Goal: Check status: Check status

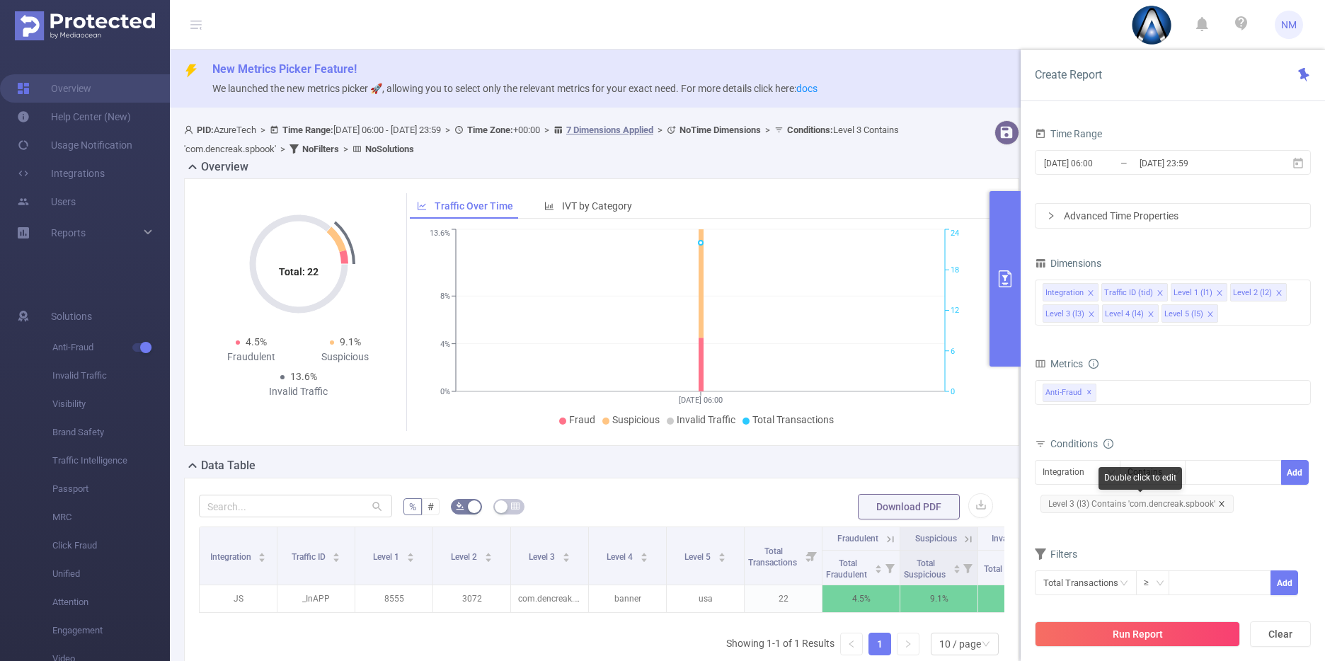
click at [1219, 507] on icon "icon: close" at bounding box center [1221, 503] width 7 height 7
click at [1105, 473] on div "Integration" at bounding box center [1078, 472] width 70 height 23
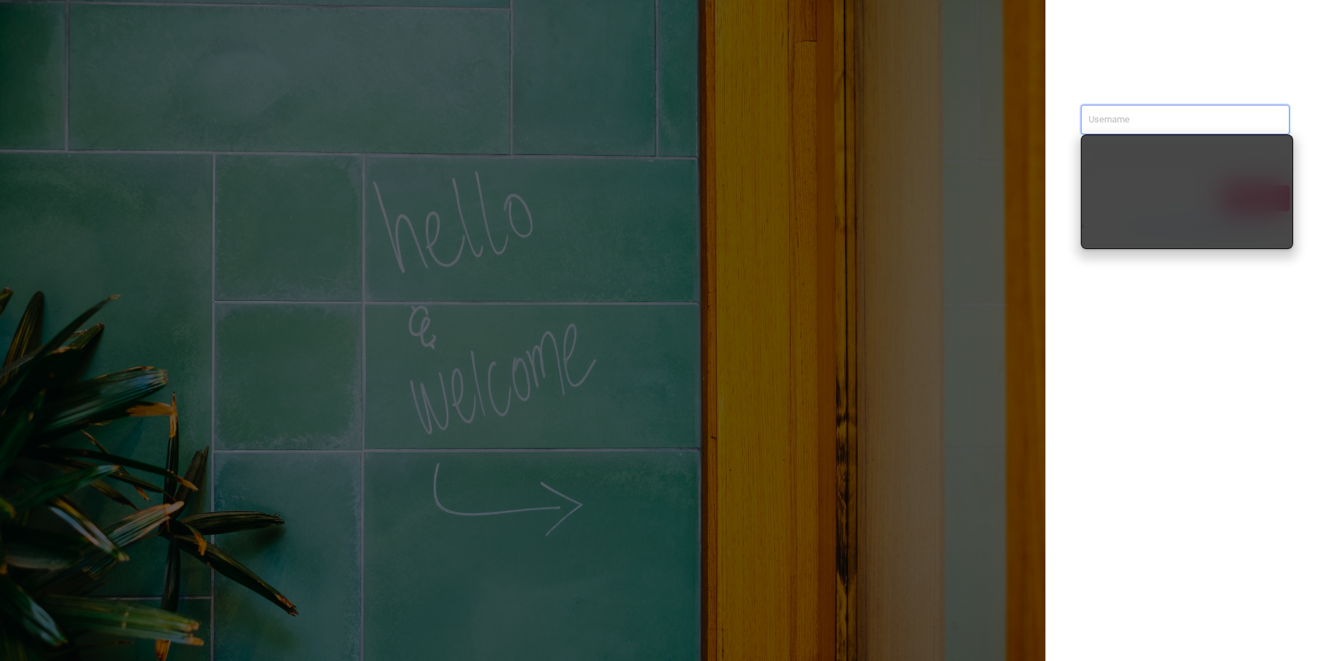
type input "[PERSON_NAME][EMAIL_ADDRESS][DOMAIN_NAME]"
click at [1137, 324] on div "[PERSON_NAME][EMAIL_ADDRESS][DOMAIN_NAME] Sign in contact us [EMAIL_ADDRESS][DO…" at bounding box center [1185, 330] width 280 height 661
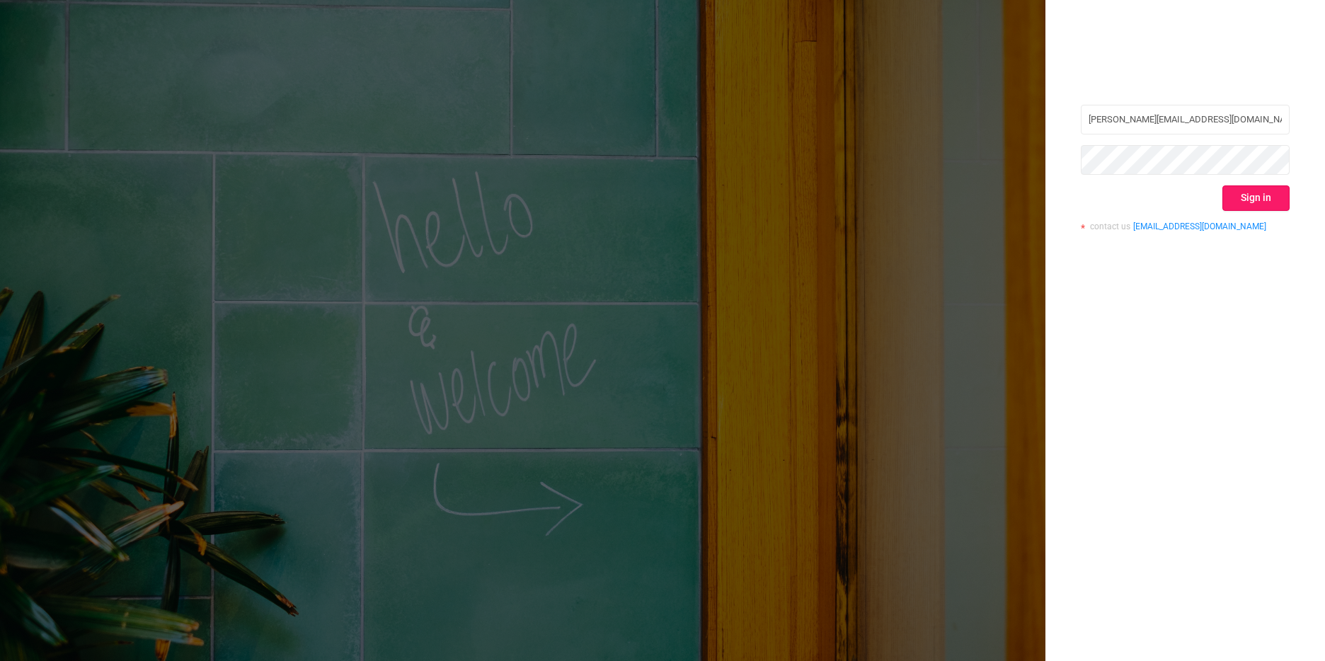
click at [1256, 197] on button "Sign in" at bounding box center [1255, 197] width 67 height 25
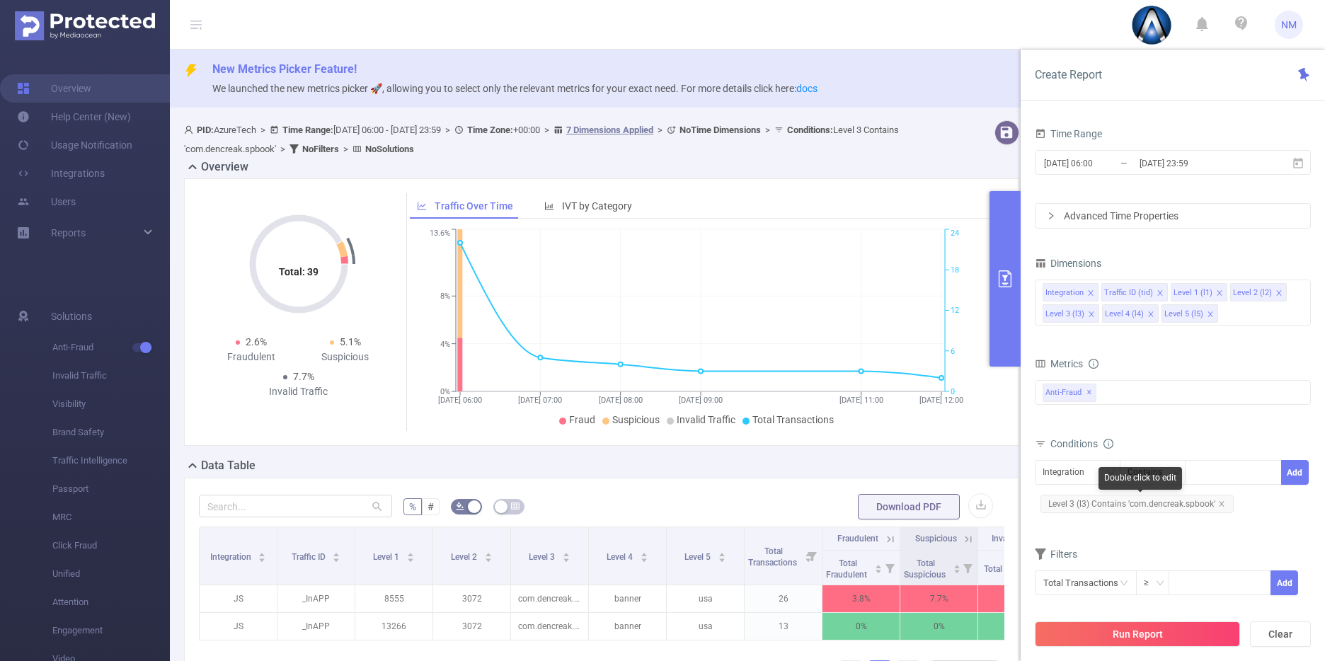
click at [1221, 498] on span "Level 3 (l3) Contains 'com.dencreak.spbook'" at bounding box center [1136, 504] width 193 height 18
click at [1221, 501] on icon "icon: close" at bounding box center [1221, 503] width 7 height 7
click at [1094, 471] on div "Integration" at bounding box center [1078, 472] width 70 height 23
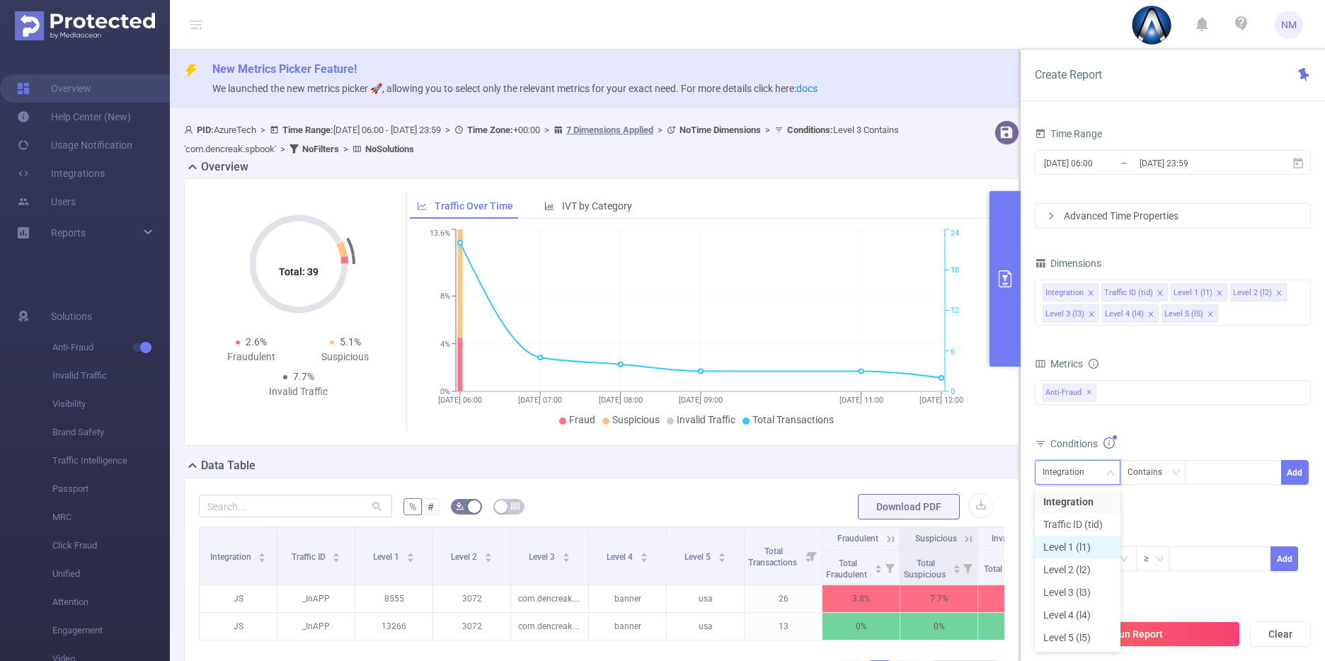
click at [1079, 541] on li "Level 1 (l1)" at bounding box center [1078, 547] width 86 height 23
click at [1215, 481] on div at bounding box center [1233, 472] width 81 height 23
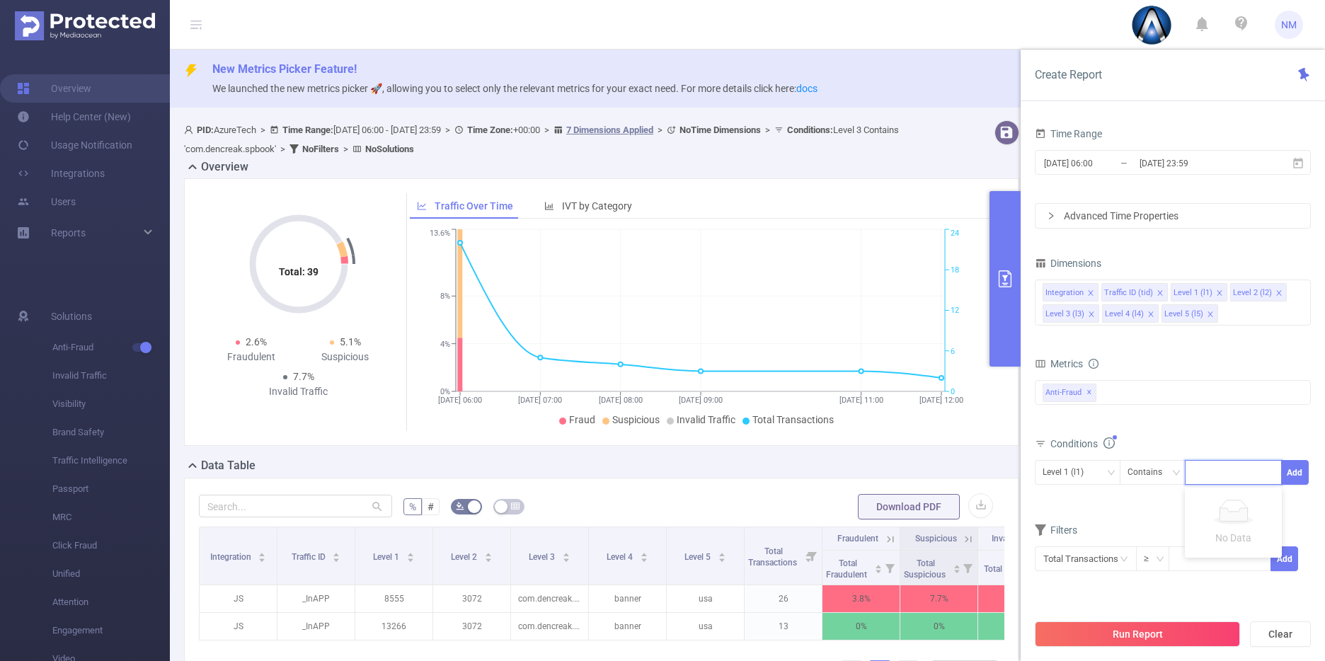
paste input "21843"
type input "21843"
click at [1125, 155] on input "[DATE] 06:00" at bounding box center [1100, 163] width 115 height 19
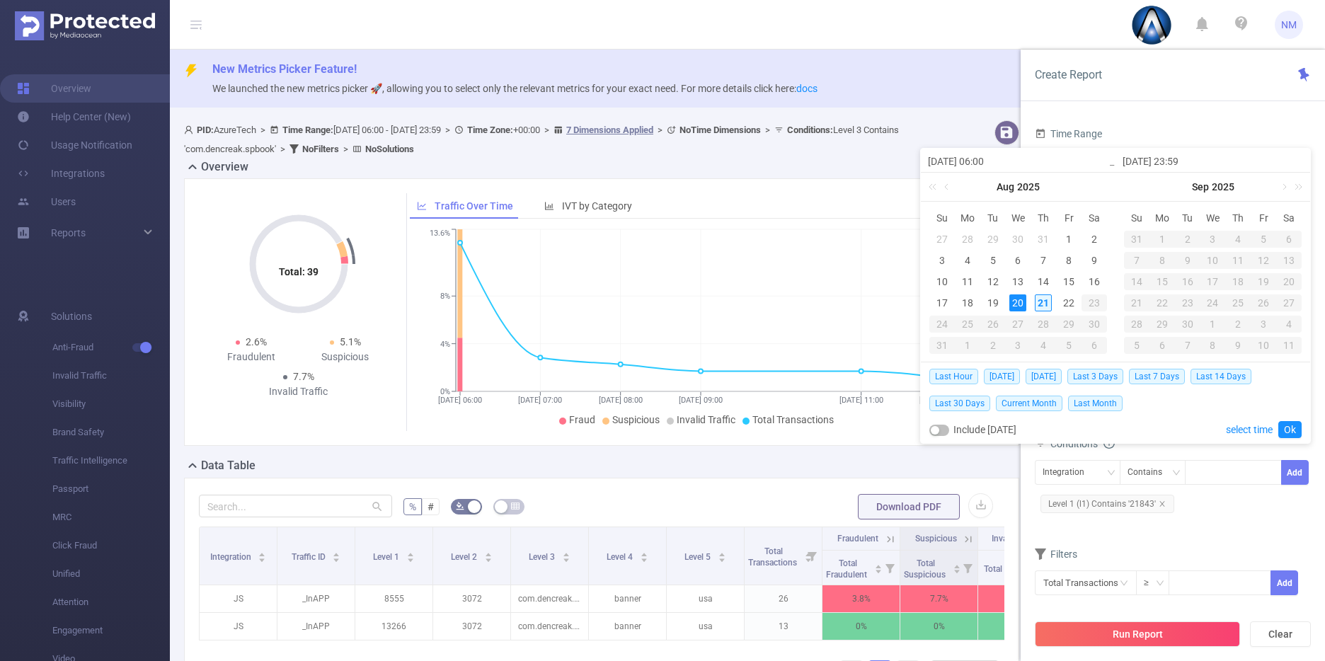
click at [1050, 297] on div "21" at bounding box center [1043, 302] width 17 height 17
type input "[DATE] 06:00"
type input "[DATE] 23:59"
type input "[DATE] 06:00"
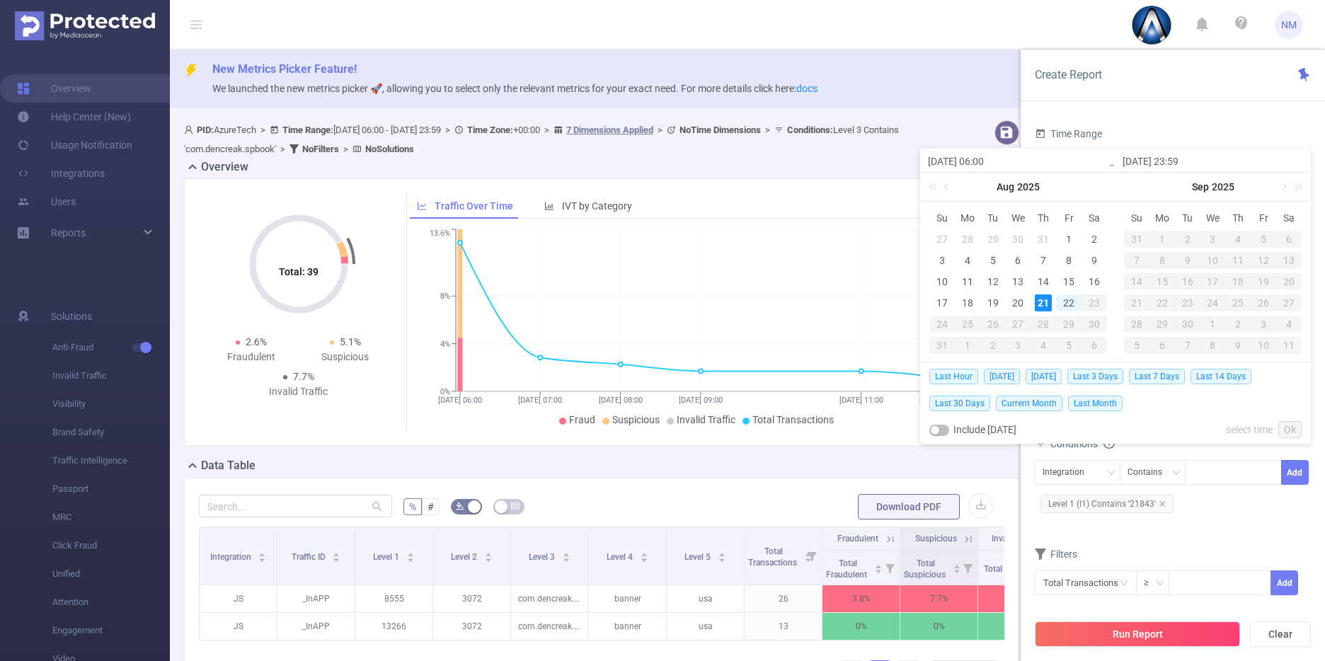
type input "[DATE] 23:59"
click at [1287, 426] on link "Ok" at bounding box center [1289, 429] width 23 height 17
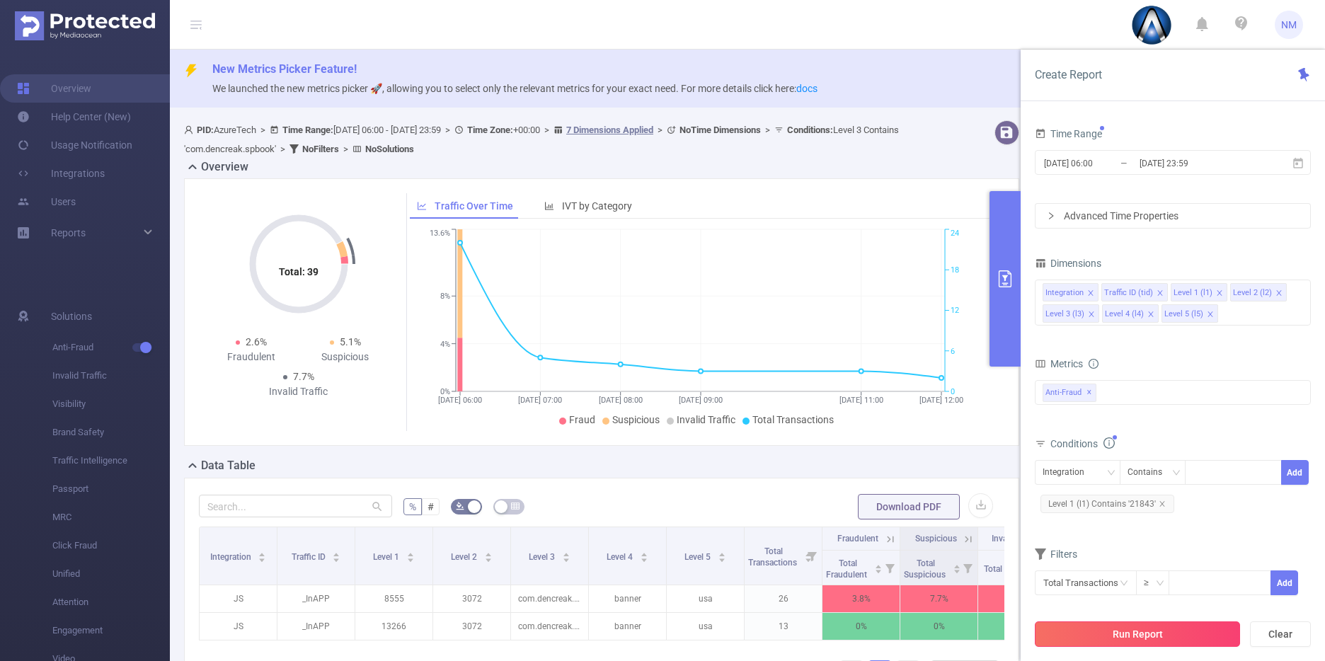
click at [1154, 627] on button "Run Report" at bounding box center [1137, 633] width 205 height 25
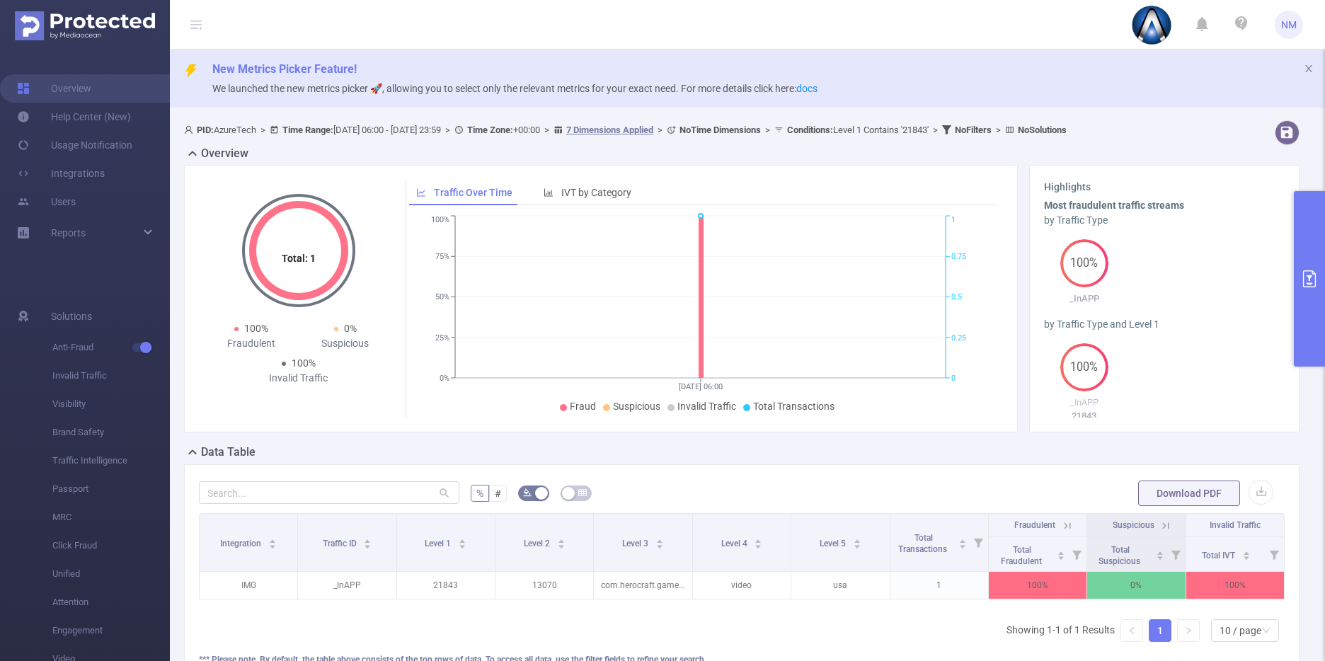
click at [1314, 287] on button "primary" at bounding box center [1309, 279] width 31 height 176
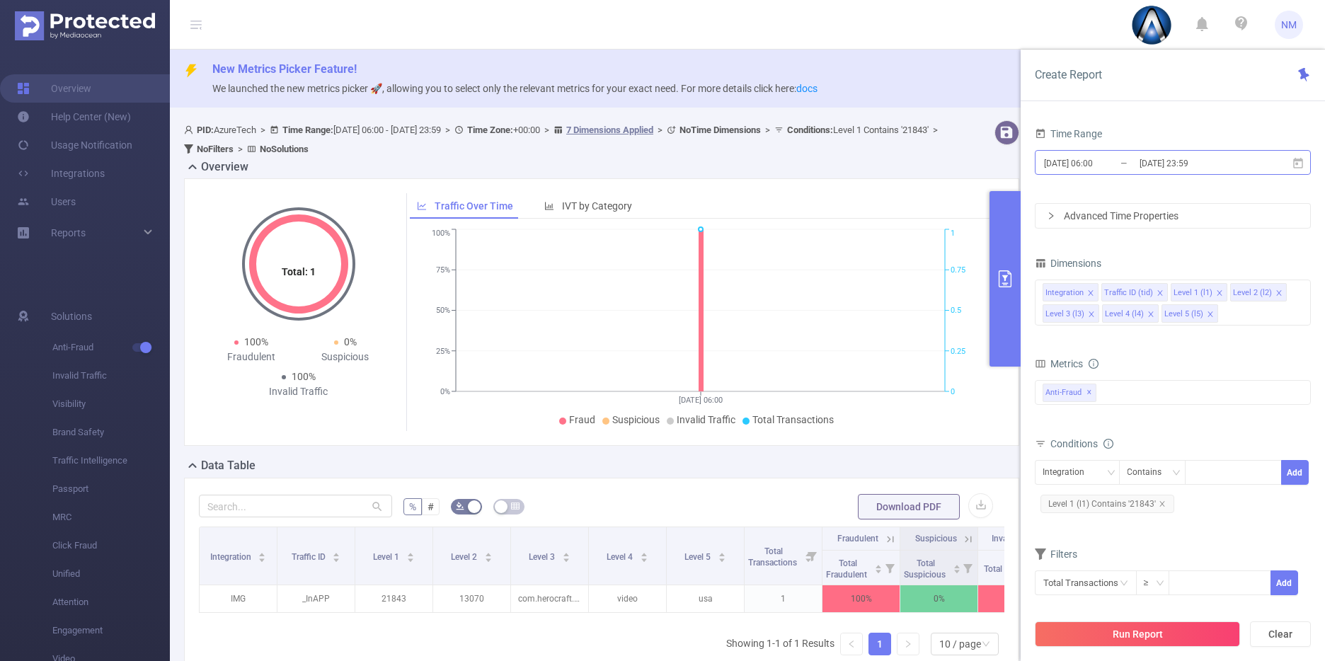
click at [1198, 165] on input "[DATE] 23:59" at bounding box center [1195, 163] width 115 height 19
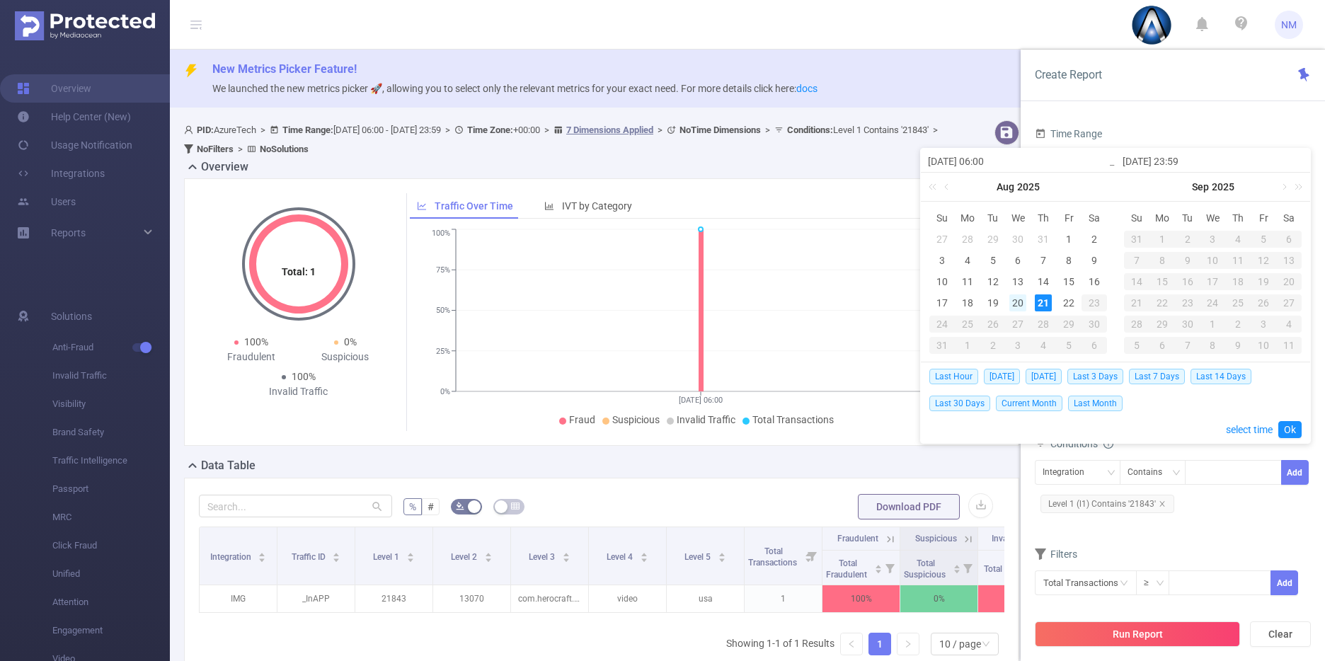
click at [1016, 302] on div "20" at bounding box center [1017, 302] width 17 height 17
click at [1042, 305] on div "21" at bounding box center [1043, 302] width 17 height 17
type input "[DATE] 06:00"
click at [1288, 425] on link "Ok" at bounding box center [1289, 429] width 23 height 17
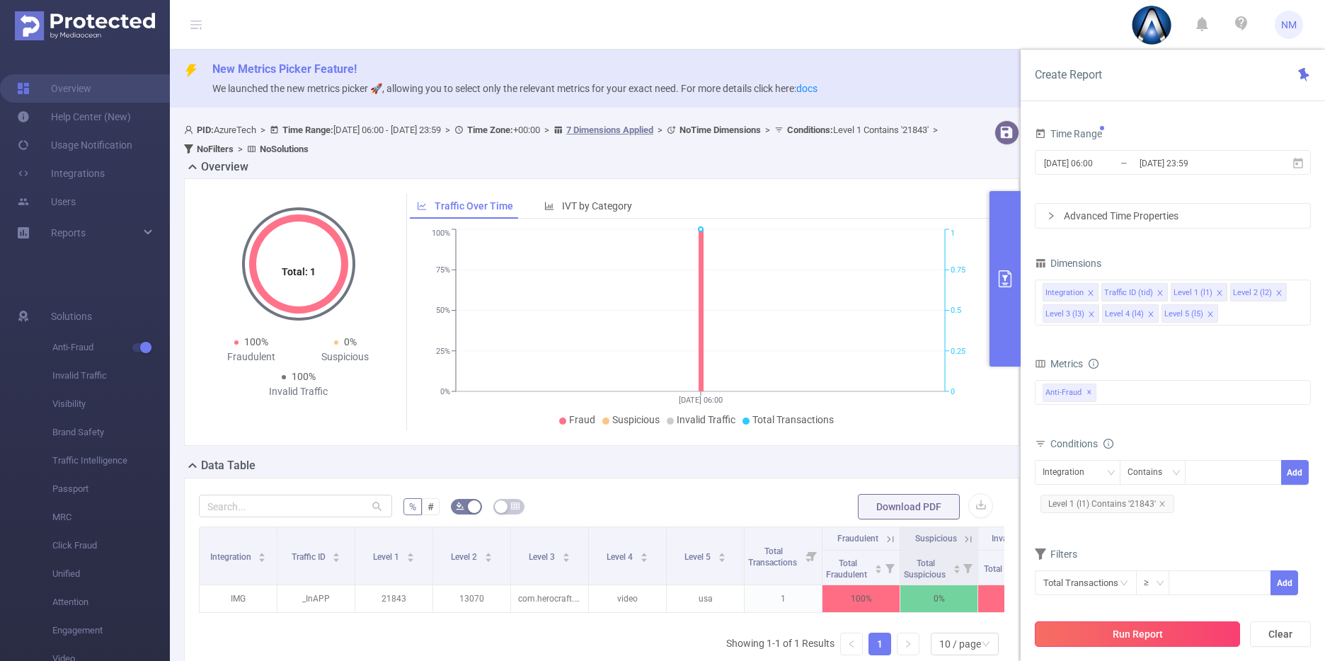
click at [1178, 630] on button "Run Report" at bounding box center [1137, 633] width 205 height 25
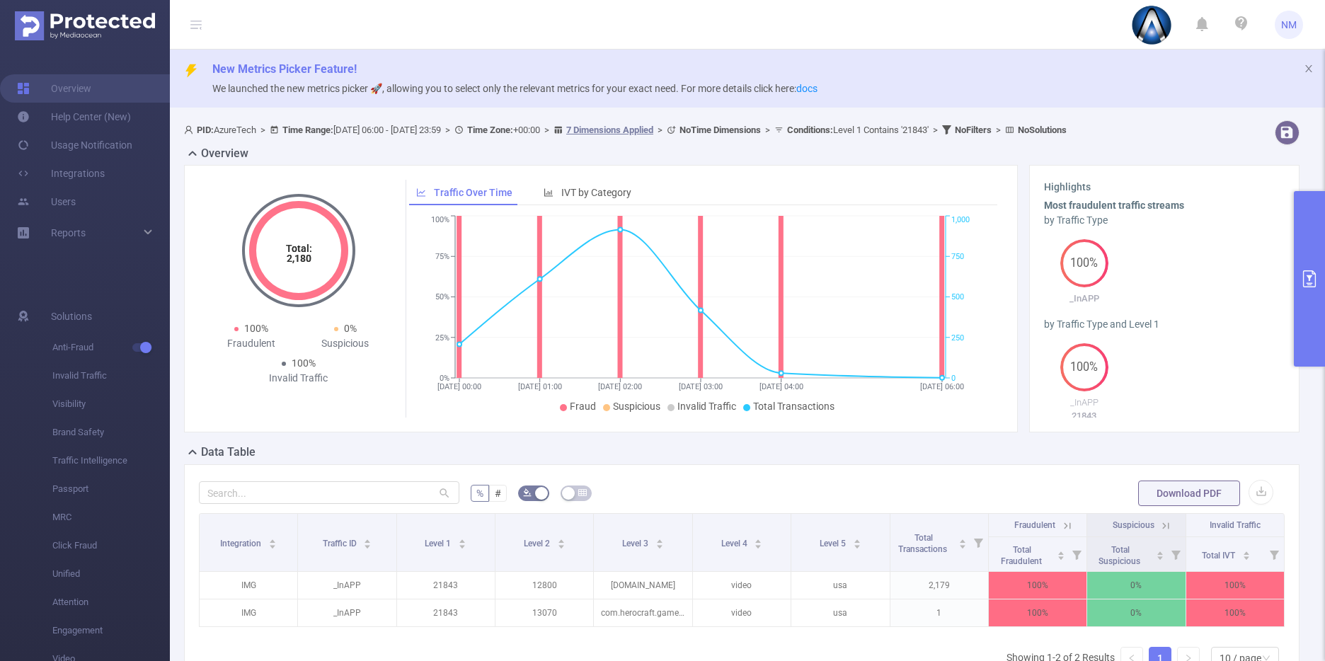
click at [1064, 527] on icon at bounding box center [1067, 525] width 6 height 6
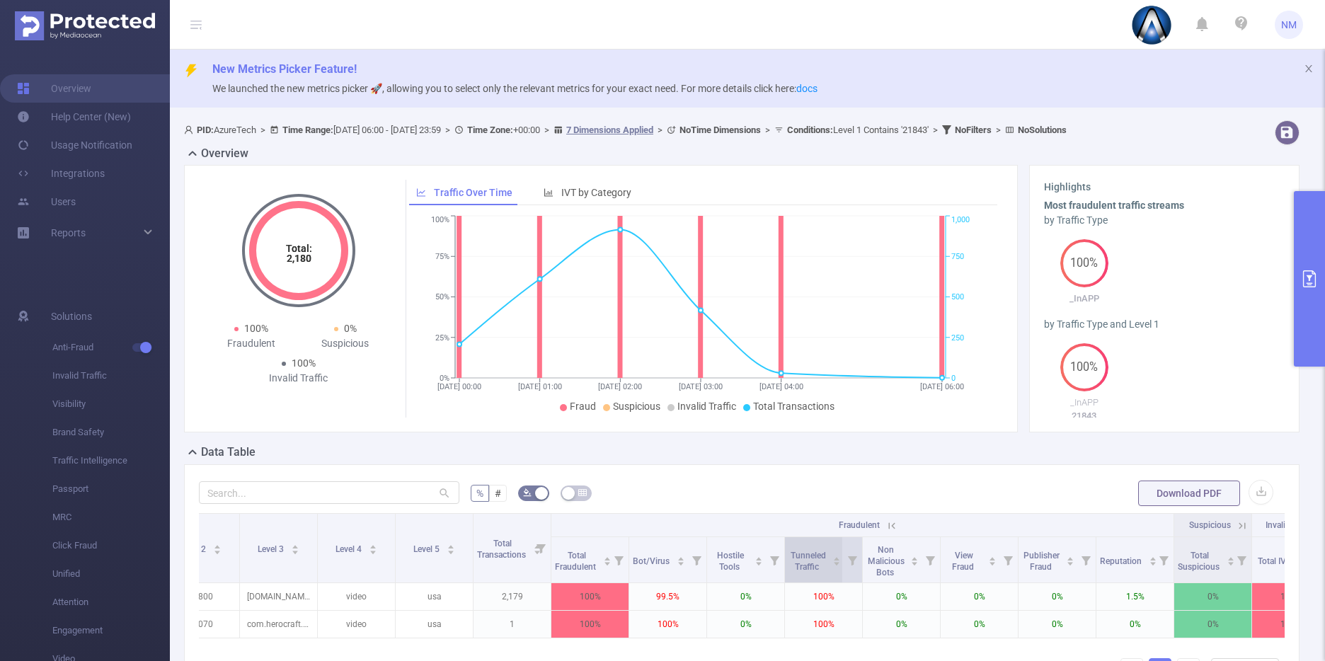
scroll to position [0, 330]
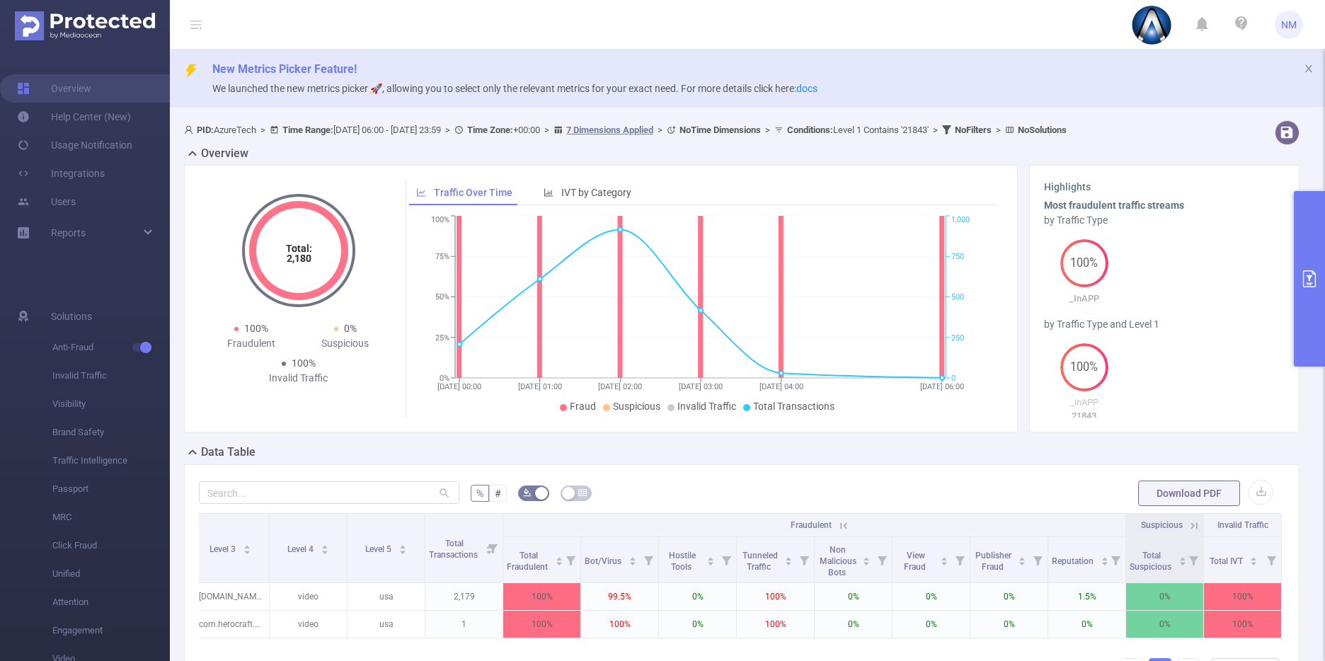
click at [837, 520] on icon at bounding box center [843, 526] width 13 height 13
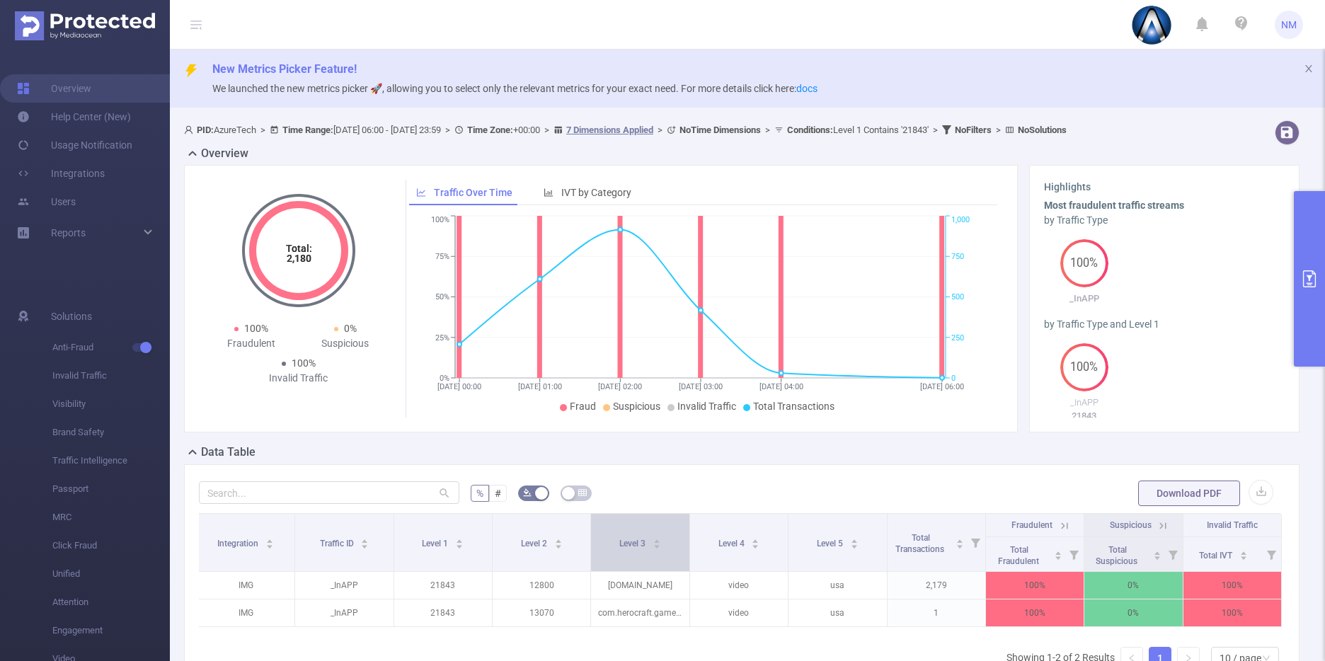
scroll to position [0, 0]
click at [1309, 297] on button "primary" at bounding box center [1309, 279] width 31 height 176
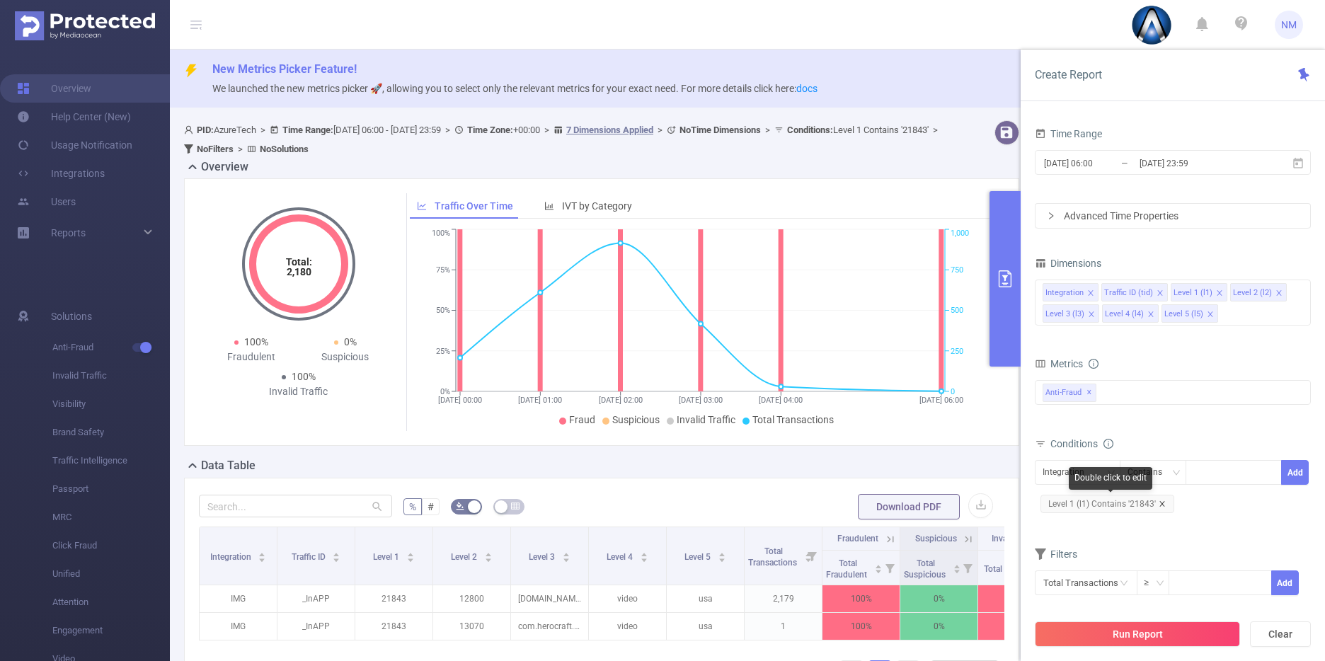
click at [1159, 503] on icon "icon: close" at bounding box center [1162, 503] width 7 height 7
click at [1064, 472] on div "Integration" at bounding box center [1069, 472] width 52 height 23
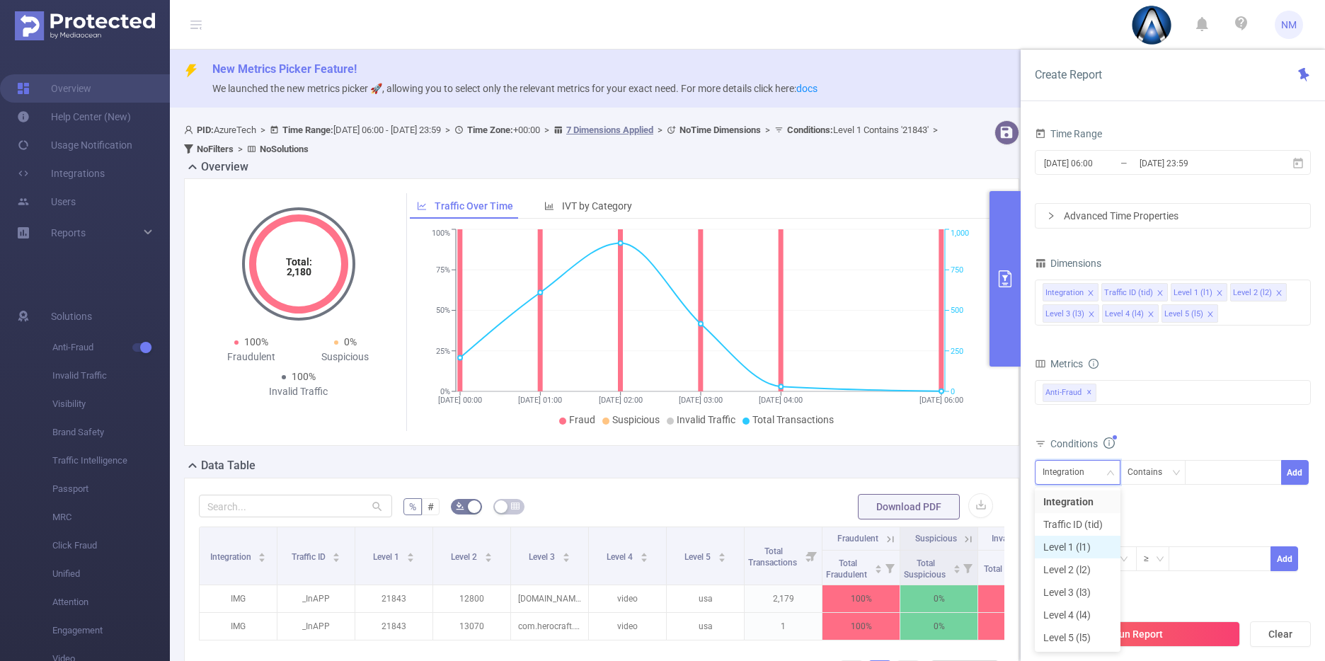
click at [1089, 549] on li "Level 1 (l1)" at bounding box center [1078, 547] width 86 height 23
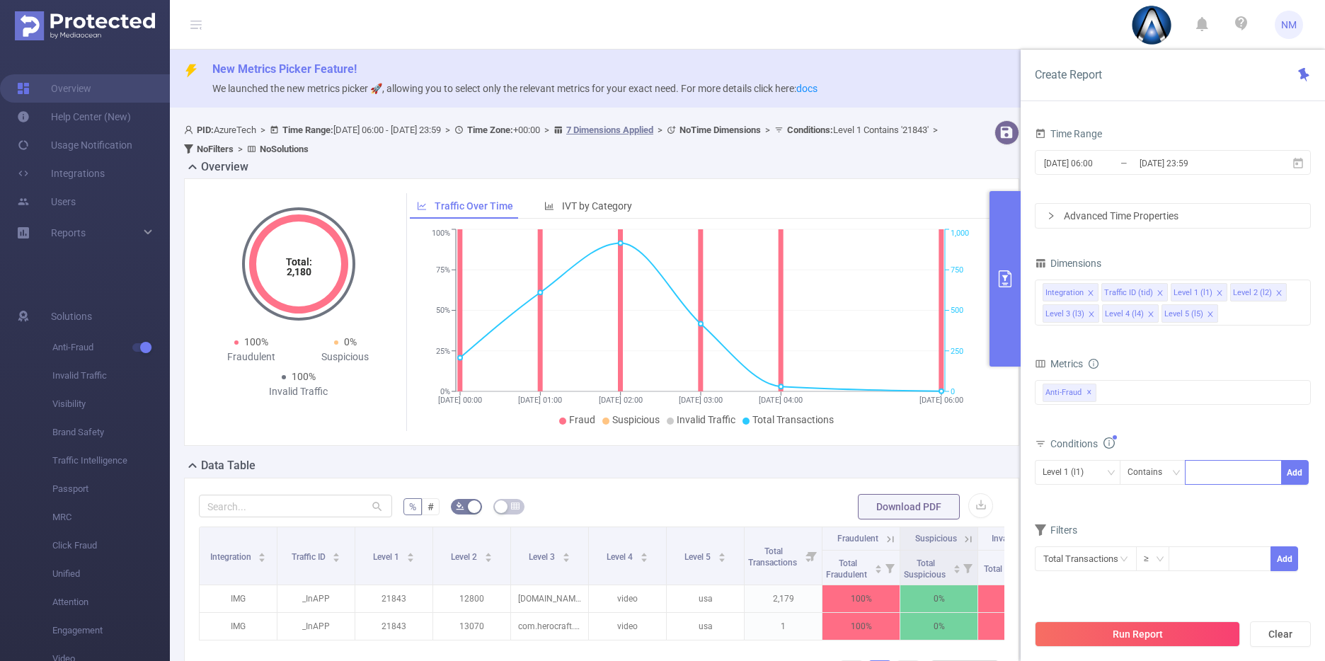
click at [1212, 469] on div at bounding box center [1233, 472] width 81 height 23
type input "8555"
click at [1140, 166] on input "[DATE] 23:59" at bounding box center [1195, 163] width 115 height 19
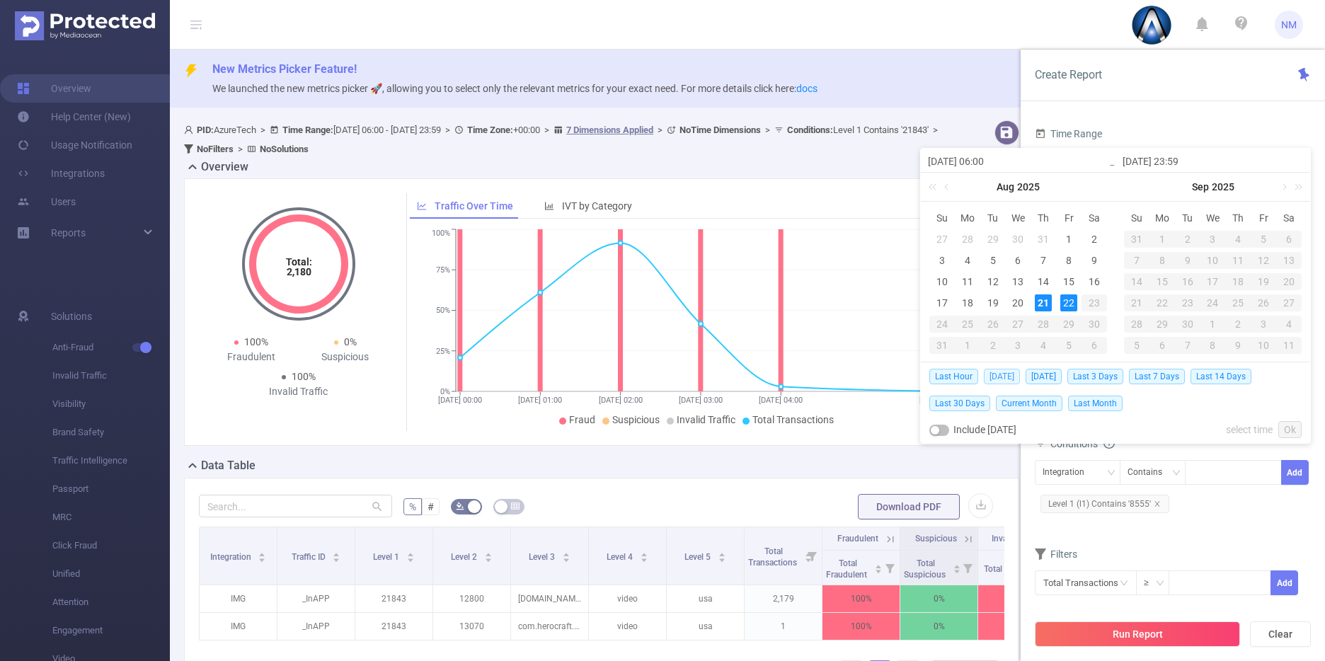
click at [1006, 374] on span "[DATE]" at bounding box center [1002, 377] width 36 height 16
type input "[DATE] 00:00"
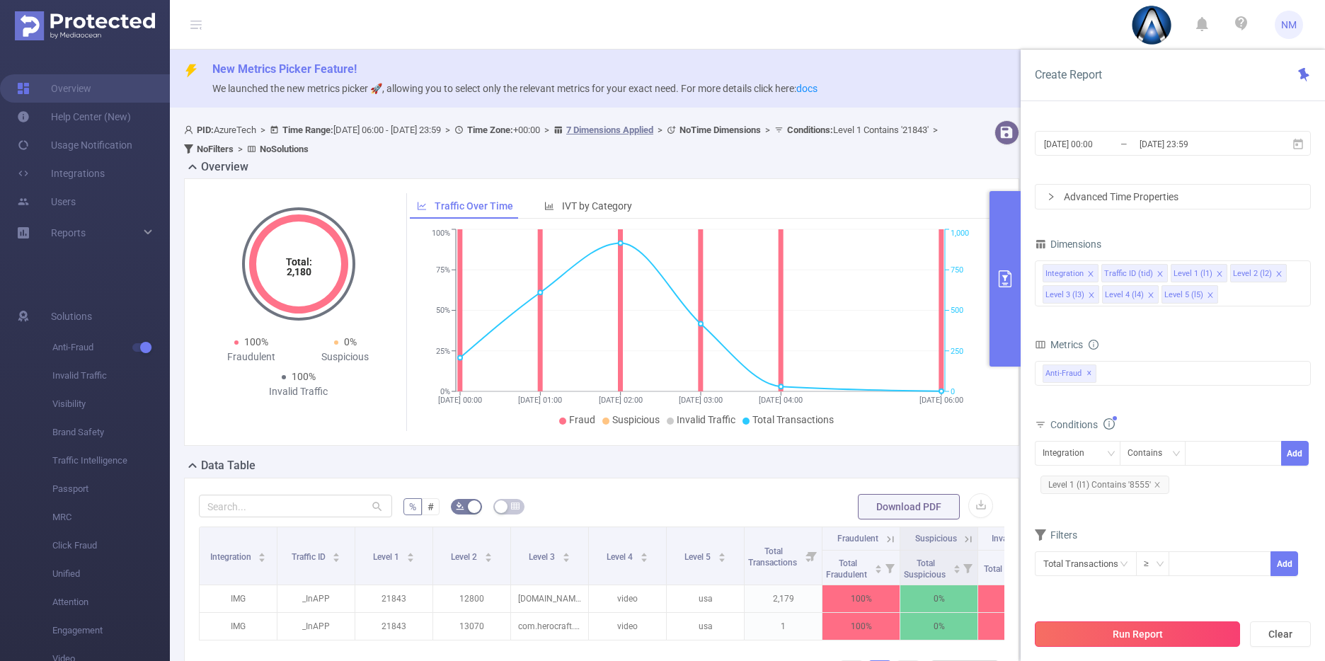
click at [1152, 627] on button "Run Report" at bounding box center [1137, 633] width 205 height 25
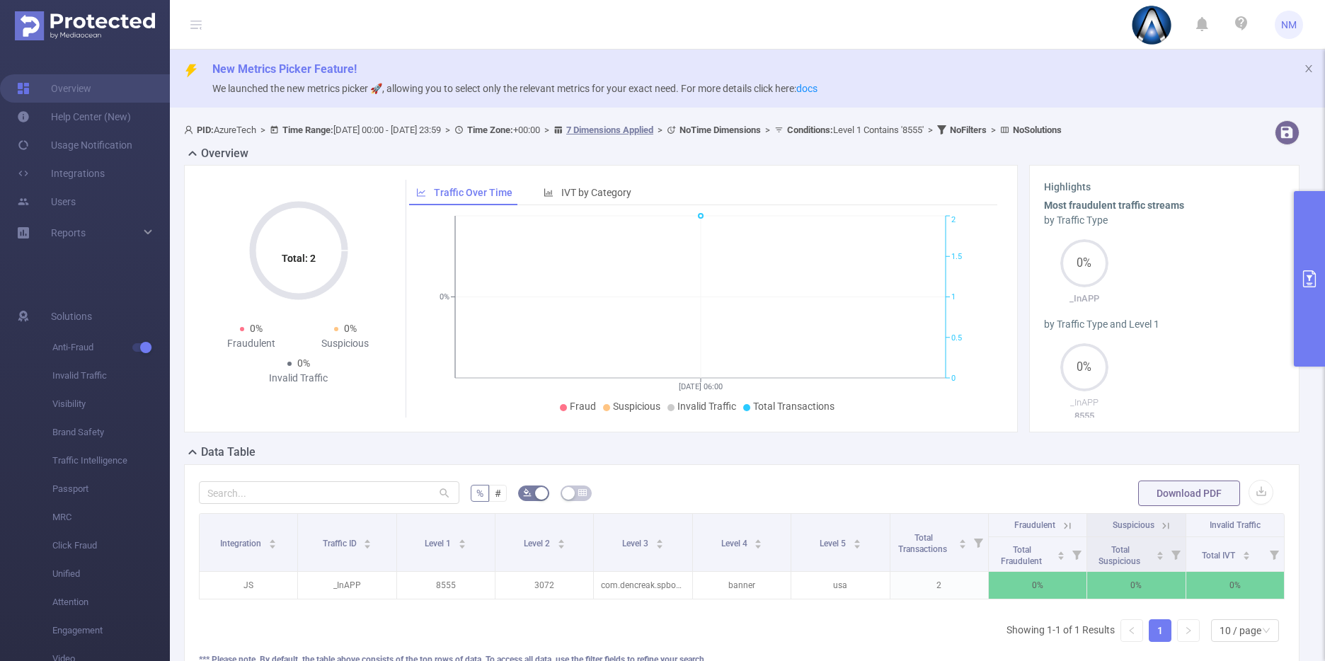
click at [1297, 278] on button "primary" at bounding box center [1309, 279] width 31 height 176
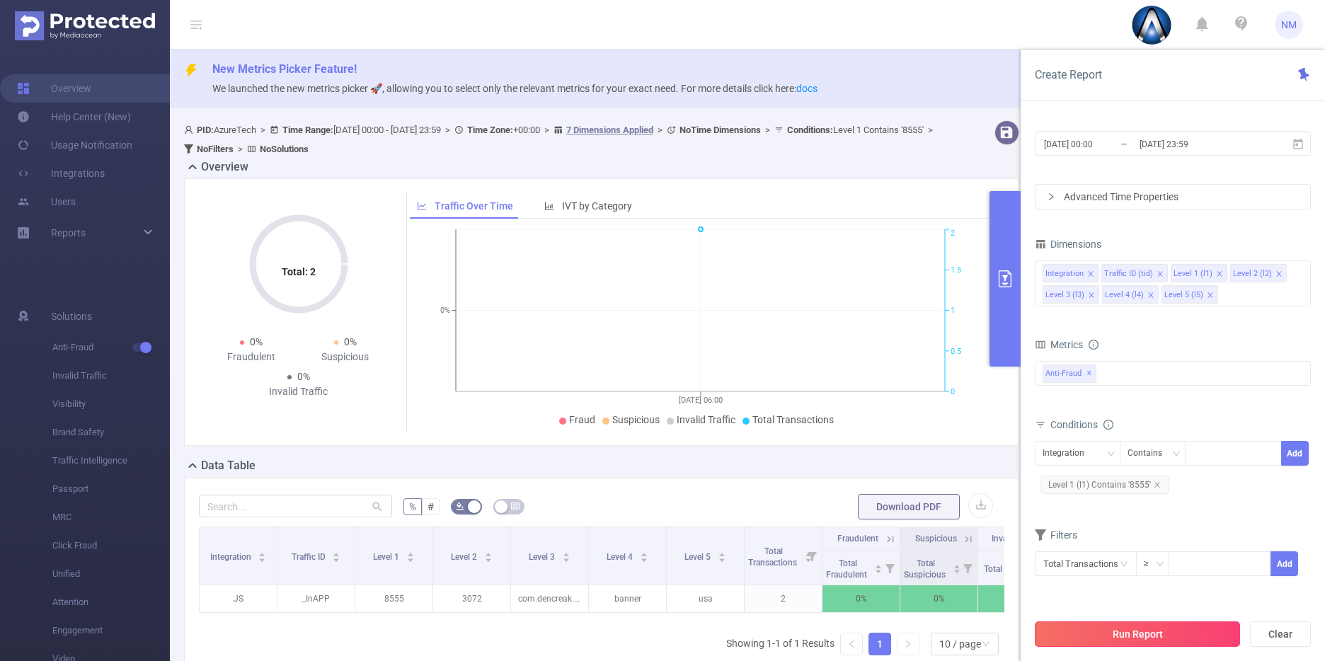
click at [1154, 624] on button "Run Report" at bounding box center [1137, 633] width 205 height 25
